Goal: Task Accomplishment & Management: Use online tool/utility

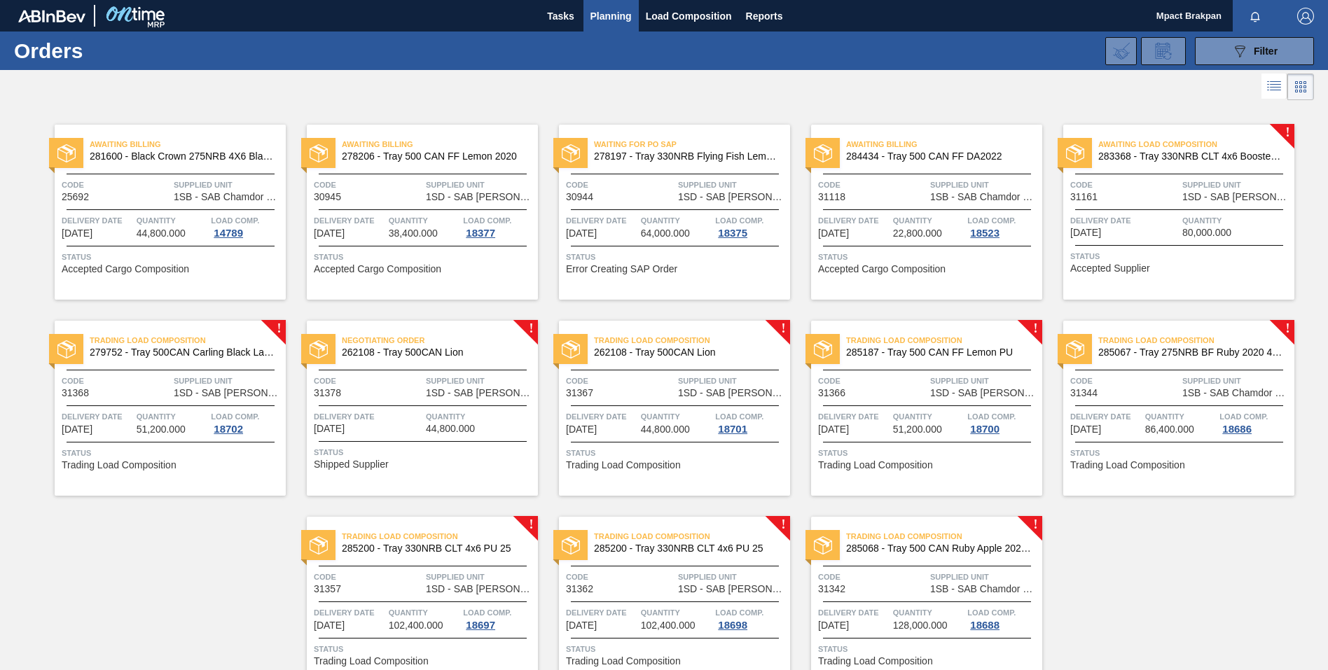
click at [406, 401] on div "Negotiating Order 262108 - Tray 500CAN Lion Code 31378 Supplied Unit 1SD - SAB …" at bounding box center [422, 408] width 231 height 175
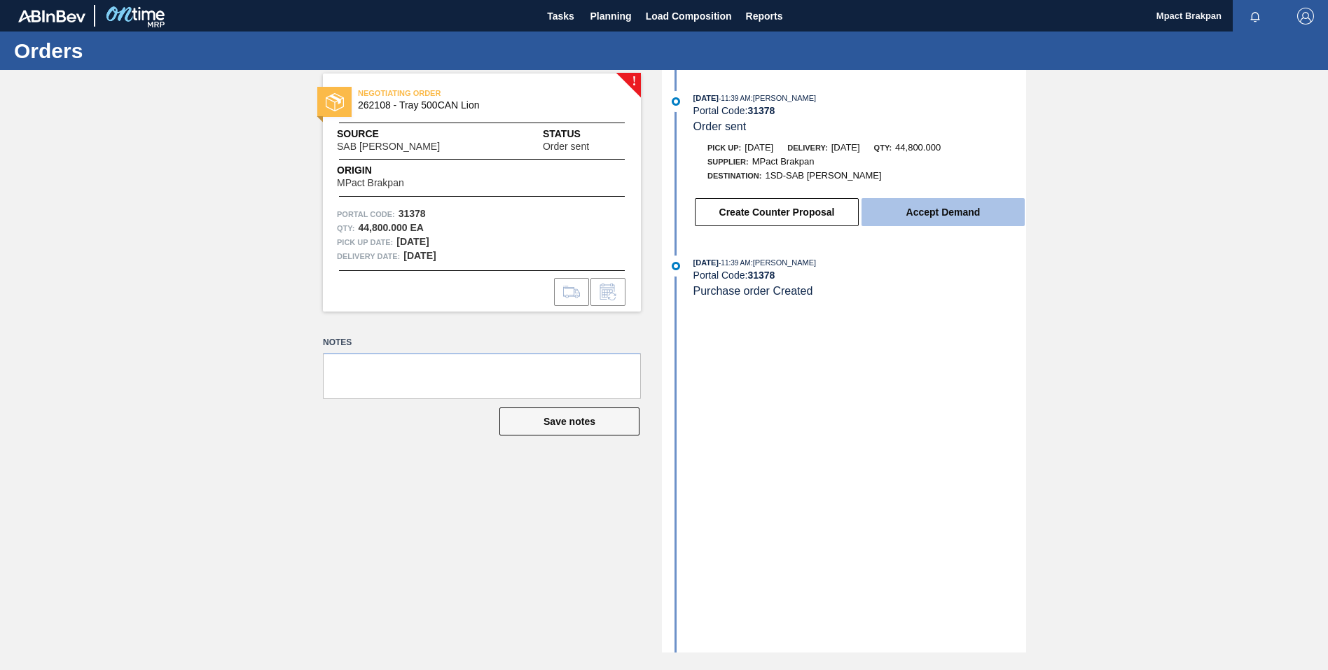
click at [975, 216] on button "Accept Demand" at bounding box center [943, 212] width 163 height 28
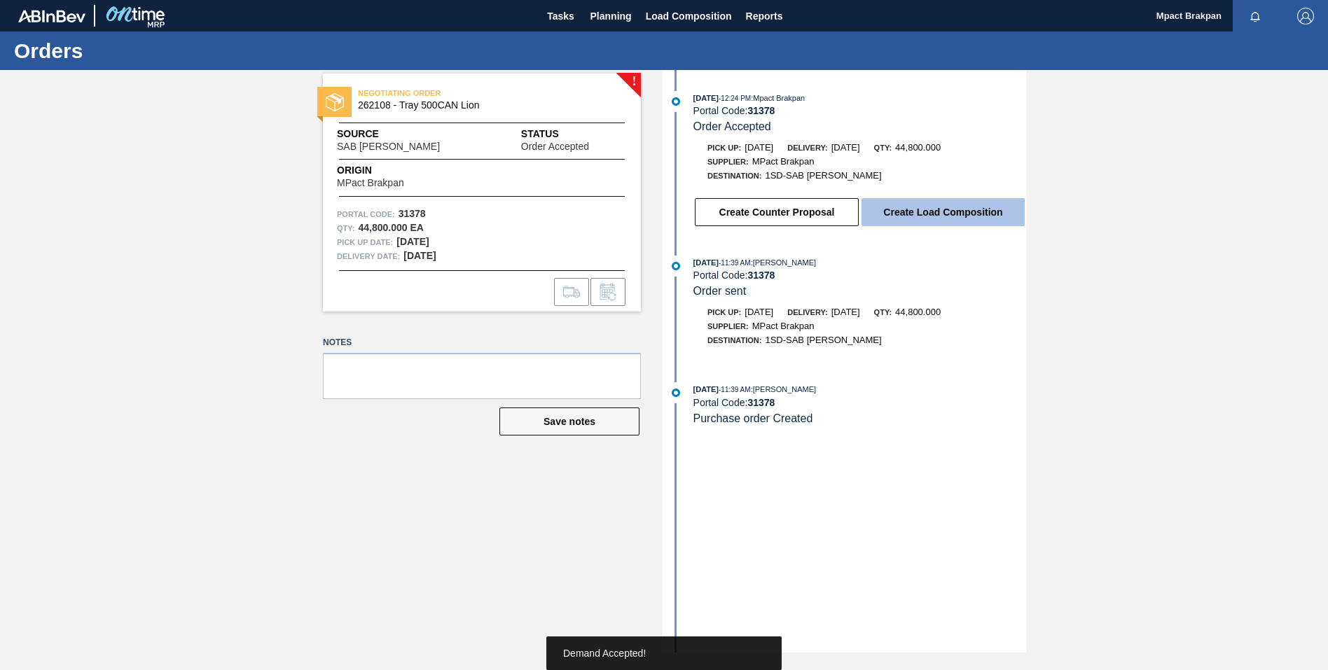
click at [967, 211] on button "Create Load Composition" at bounding box center [943, 212] width 163 height 28
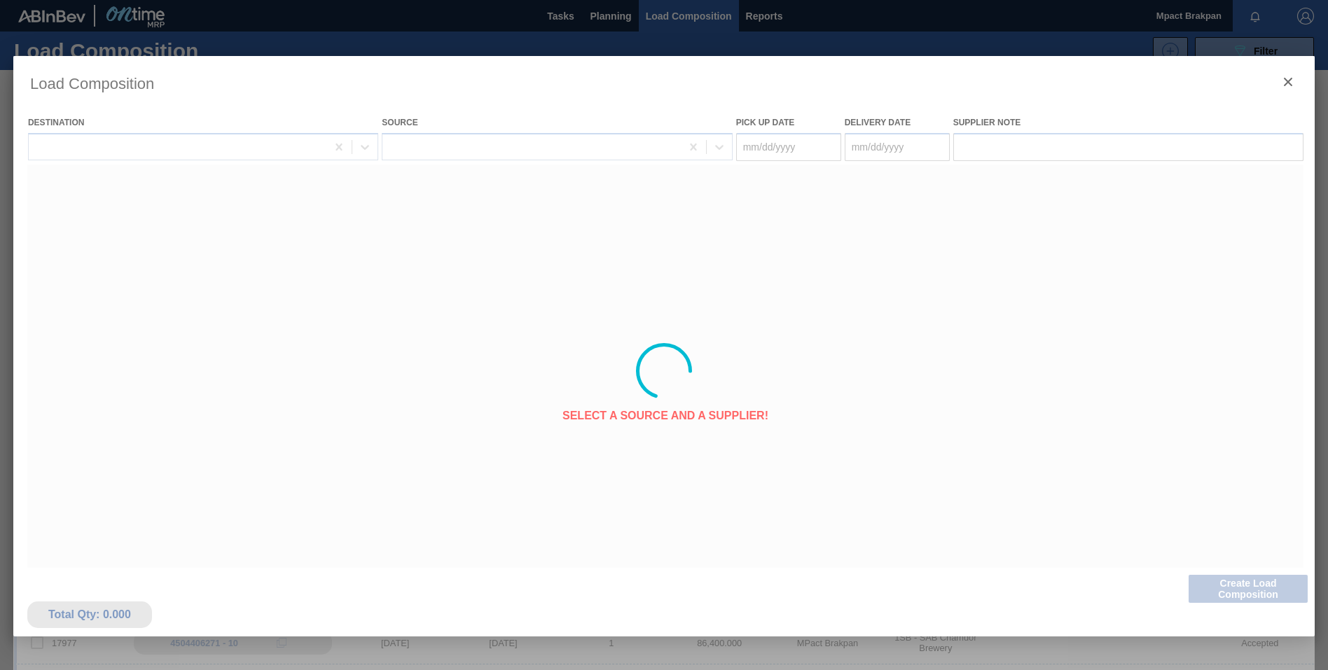
type Date "[DATE]"
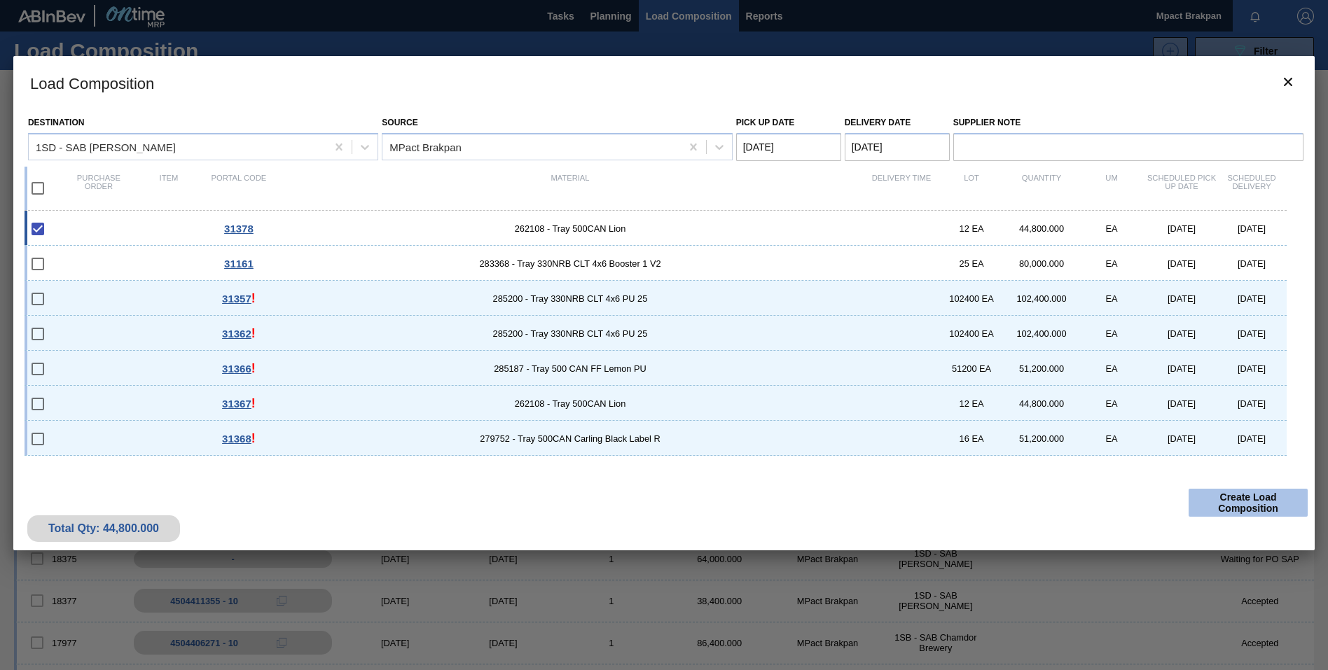
click at [1239, 501] on button "Create Load Composition" at bounding box center [1248, 503] width 119 height 28
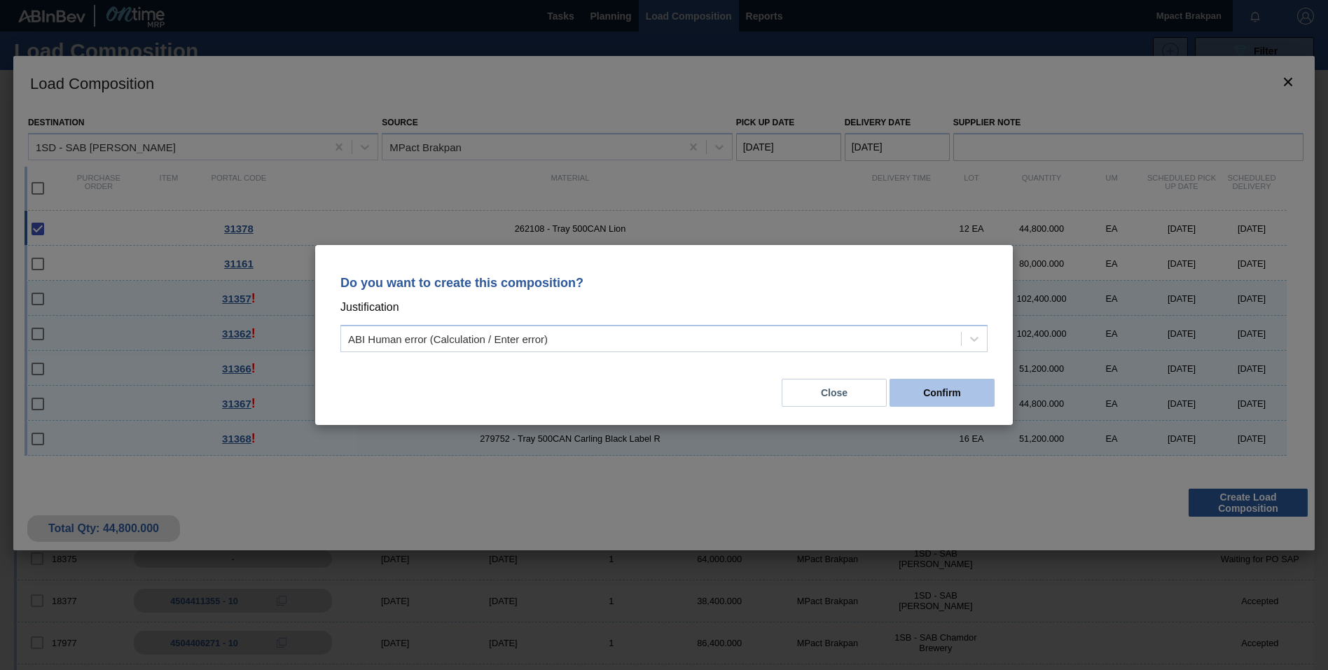
click at [918, 398] on button "Confirm" at bounding box center [942, 393] width 105 height 28
